Goal: Entertainment & Leisure: Consume media (video, audio)

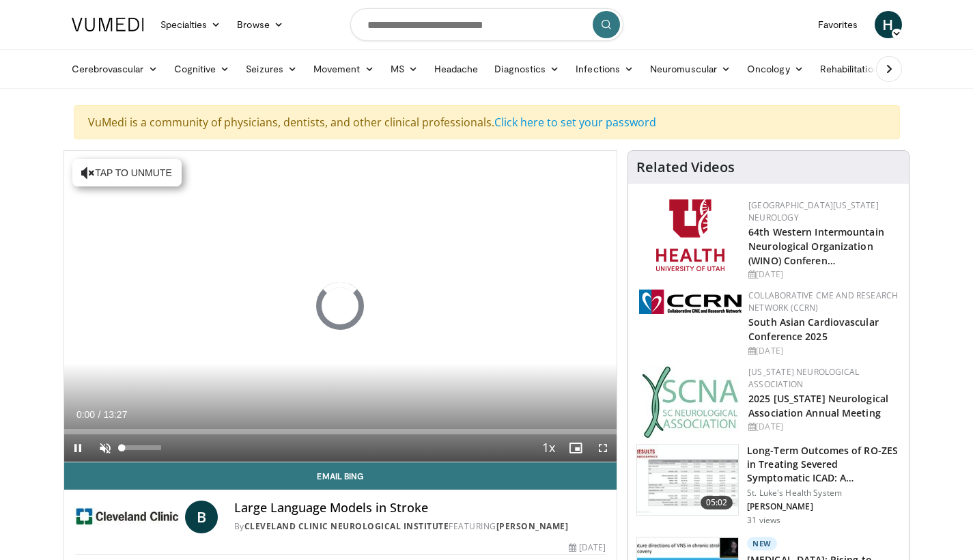
click at [102, 443] on span "Video Player" at bounding box center [104, 447] width 27 height 27
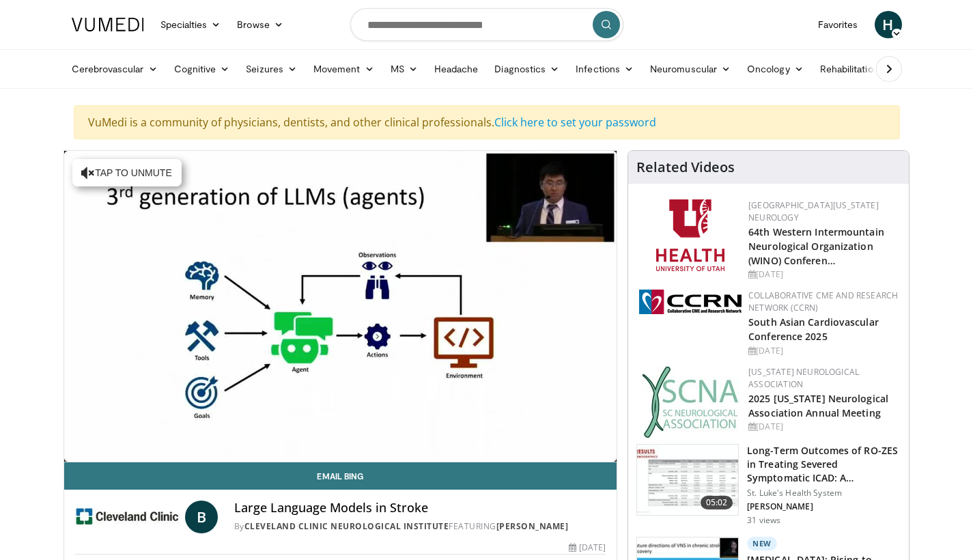
click at [605, 445] on video-js "**********" at bounding box center [340, 306] width 553 height 311
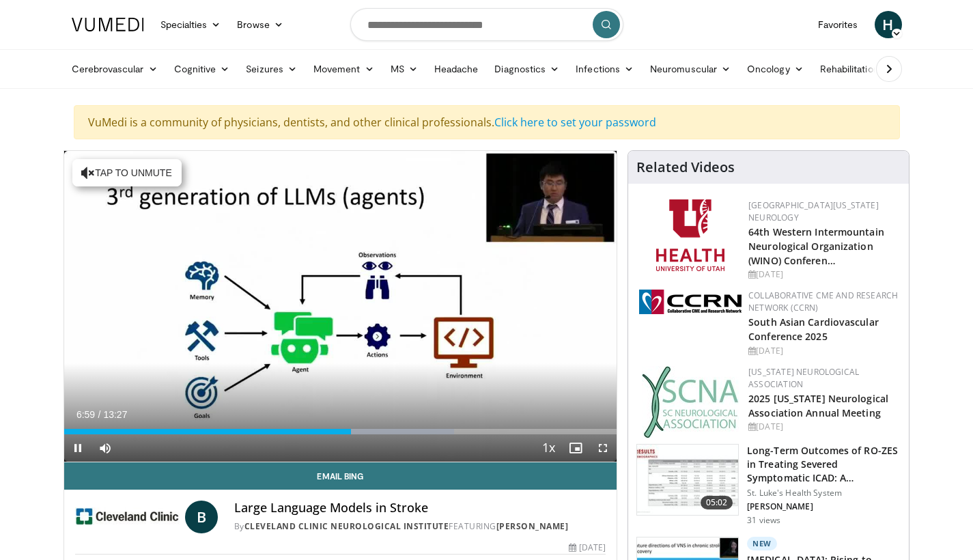
click at [81, 449] on span "Video Player" at bounding box center [77, 447] width 27 height 27
click at [84, 447] on span "Video Player" at bounding box center [77, 447] width 27 height 27
